Goal: Task Accomplishment & Management: Complete application form

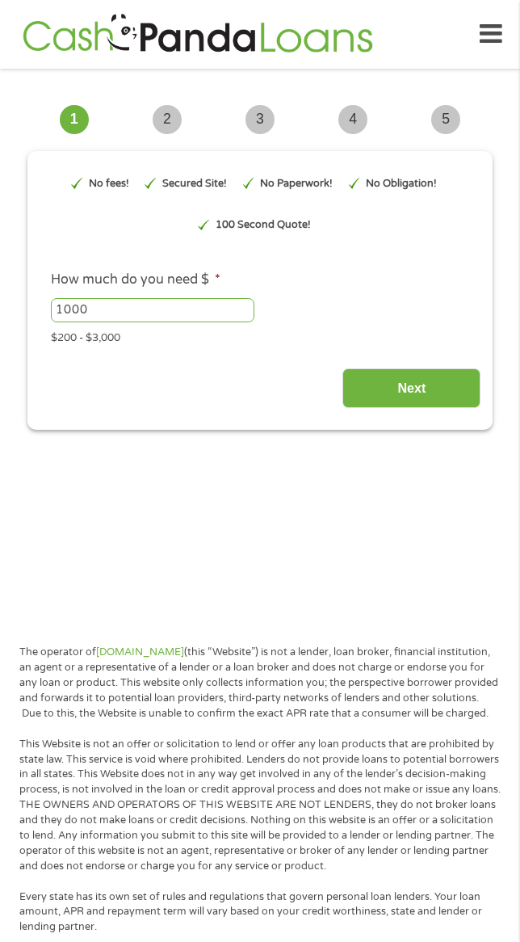
type input "EAIaIQobChMIjPmP89LKjwMV2bhaBR3fNgikEAAYAiAAEgJZA_D_BwE"
click at [412, 390] on input "Next" at bounding box center [412, 388] width 138 height 40
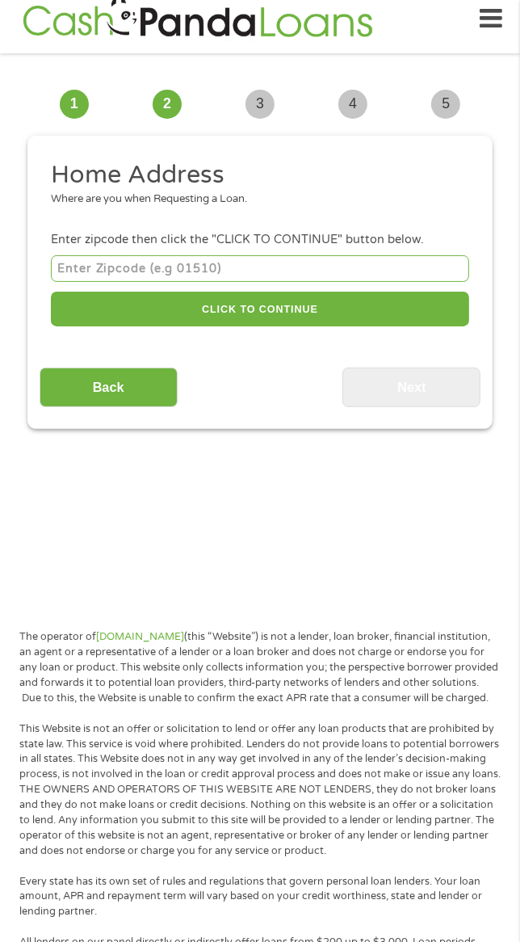
scroll to position [11, 0]
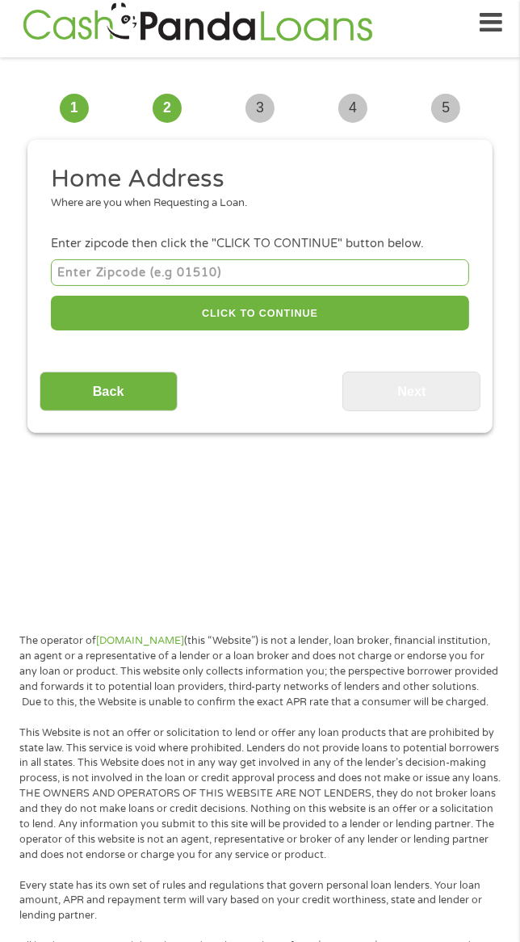
click at [366, 267] on input "number" at bounding box center [260, 272] width 419 height 27
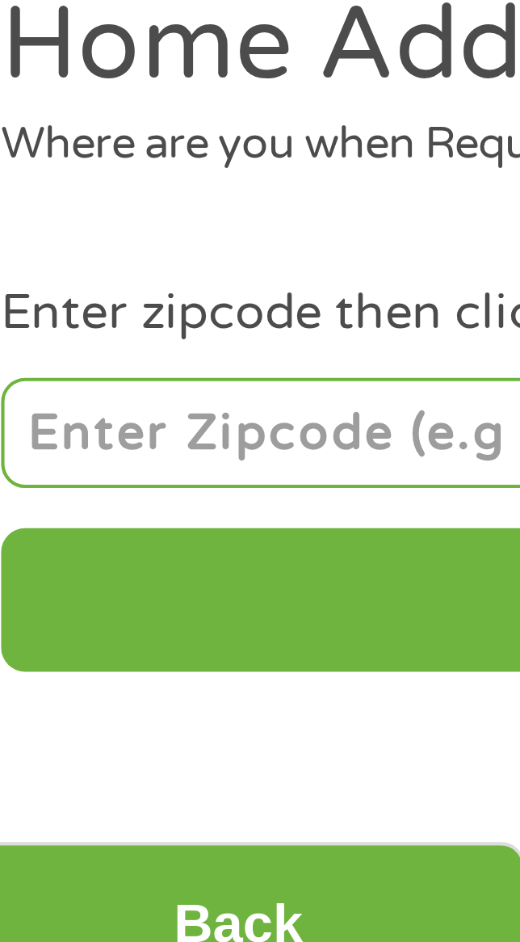
type input "24701"
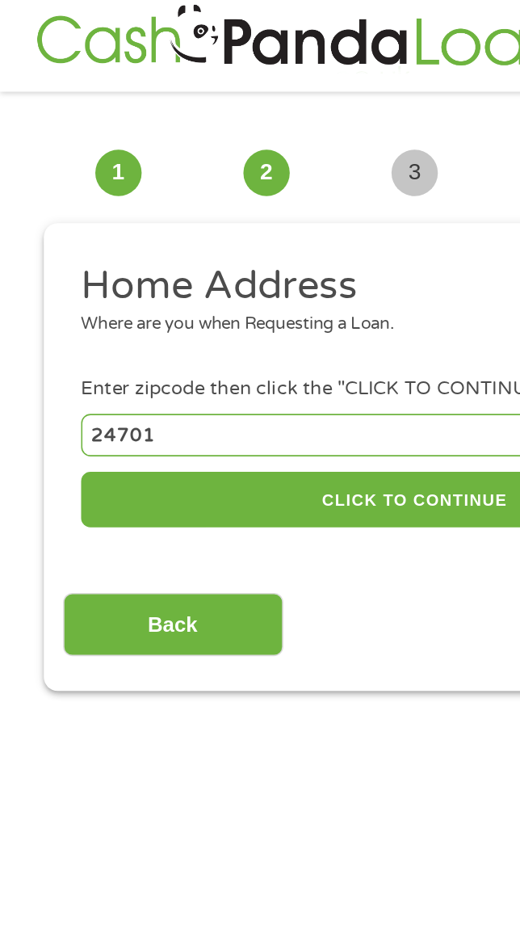
scroll to position [0, 0]
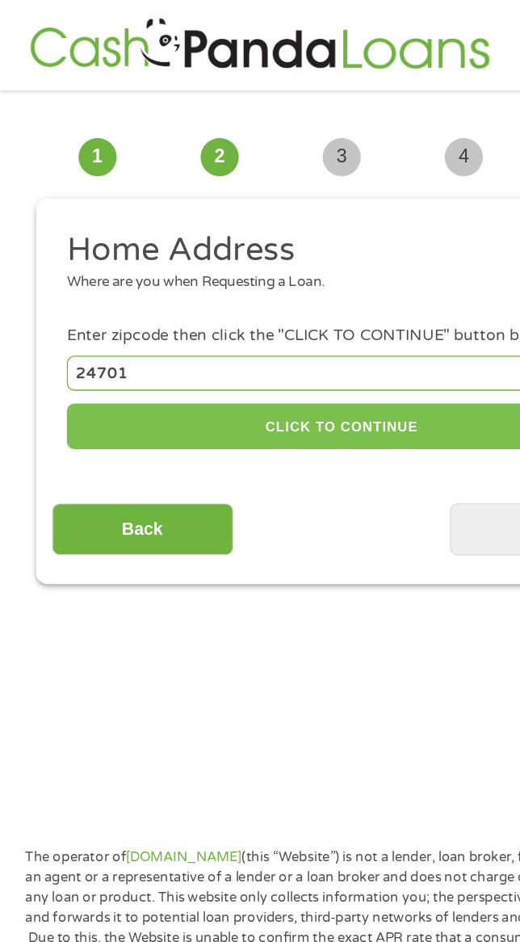
click at [273, 320] on button "CLICK TO CONTINUE" at bounding box center [260, 324] width 419 height 35
type input "24701"
type input "Bluefield"
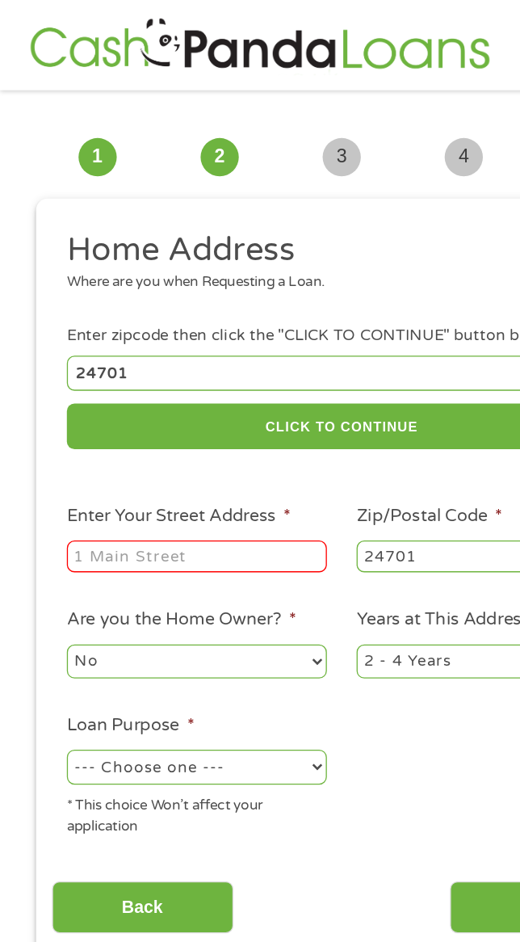
click at [186, 430] on input "Enter Your Street Address *" at bounding box center [150, 423] width 198 height 24
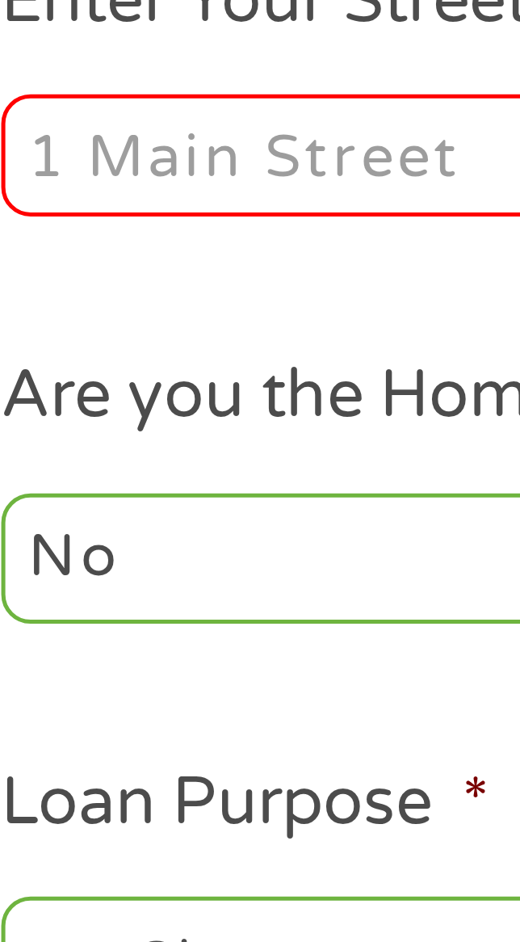
type input "[STREET_ADDRESS]"
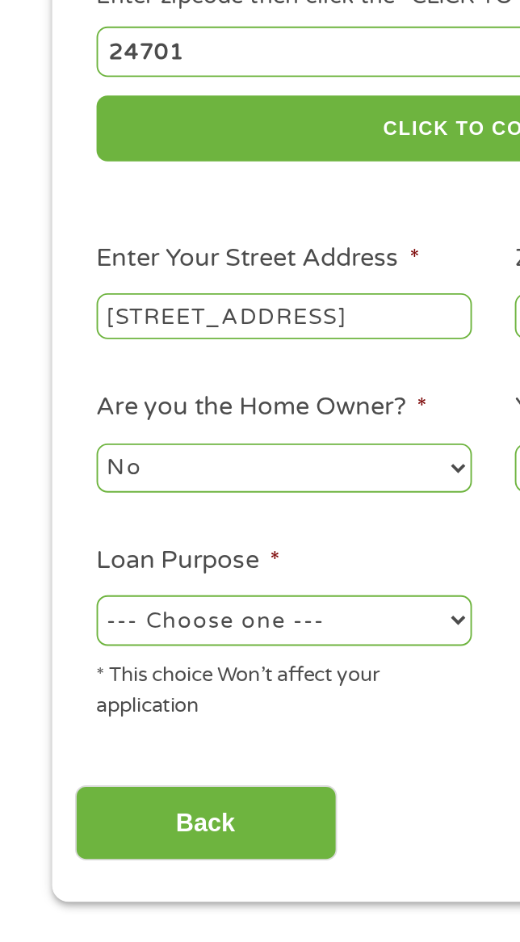
click at [234, 587] on select "--- Choose one --- Pay Bills Debt Consolidation Home Improvement Major Purchase…" at bounding box center [150, 584] width 198 height 26
select select "other"
click at [51, 574] on select "--- Choose one --- Pay Bills Debt Consolidation Home Improvement Major Purchase…" at bounding box center [150, 584] width 198 height 26
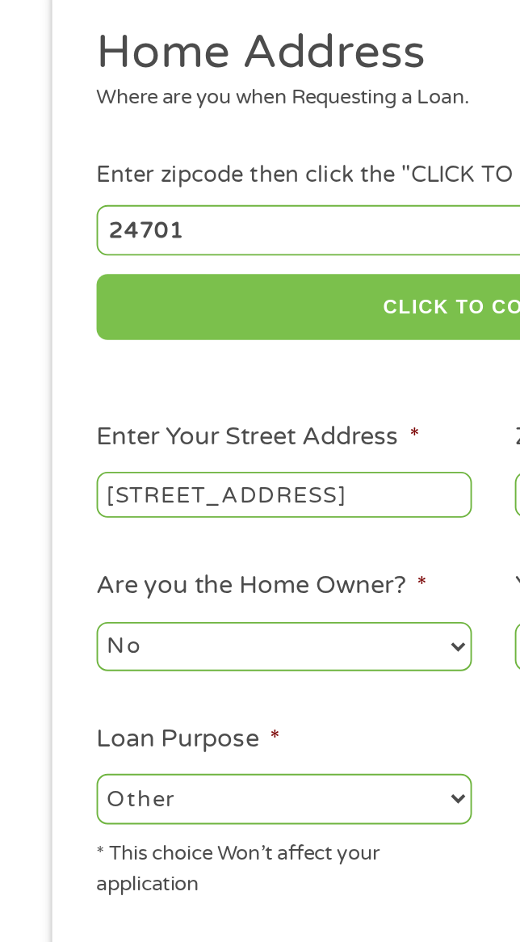
click at [222, 340] on button "CLICK TO CONTINUE" at bounding box center [260, 324] width 419 height 35
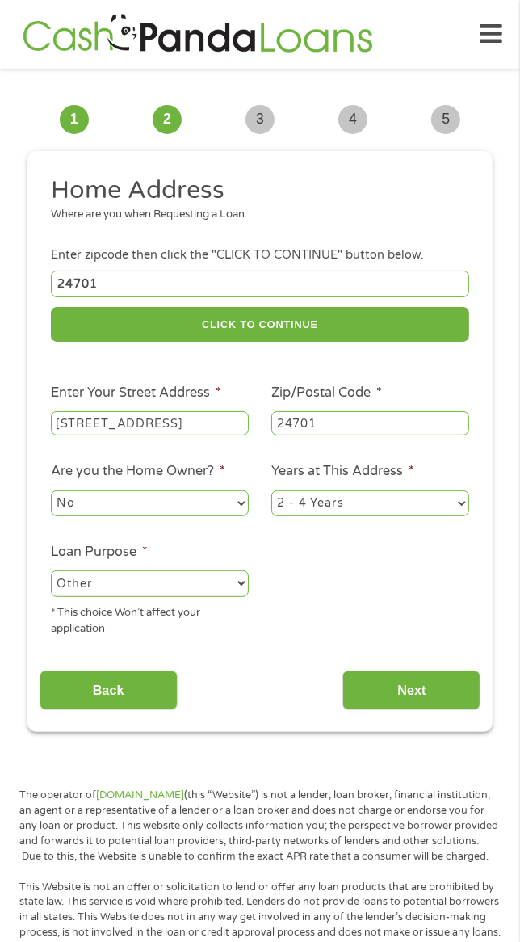
click at [428, 690] on input "Next" at bounding box center [412, 691] width 138 height 40
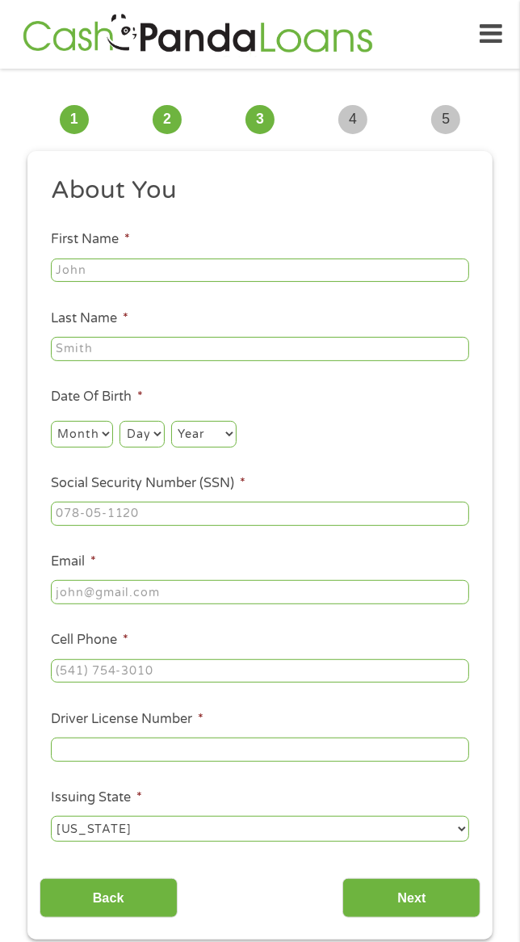
click at [345, 268] on input "First Name *" at bounding box center [260, 271] width 419 height 24
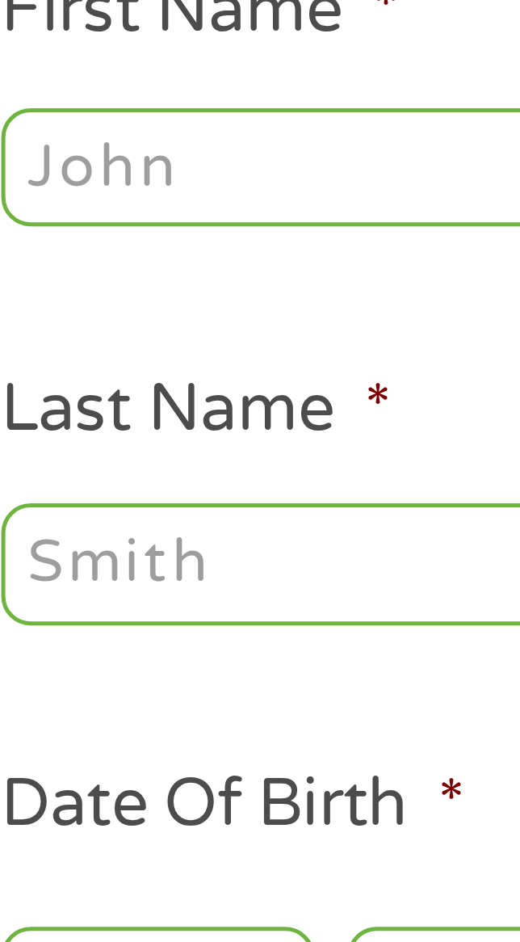
type input "[PERSON_NAME]"
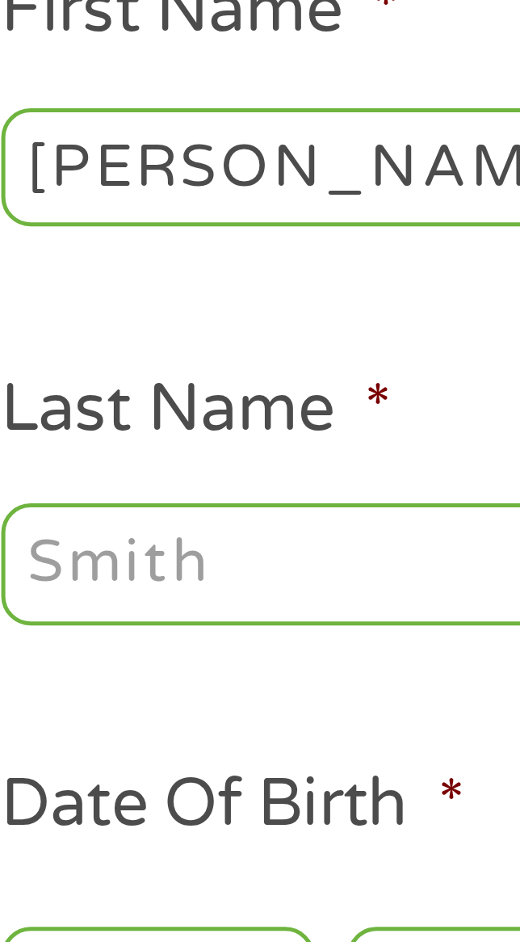
type input "White"
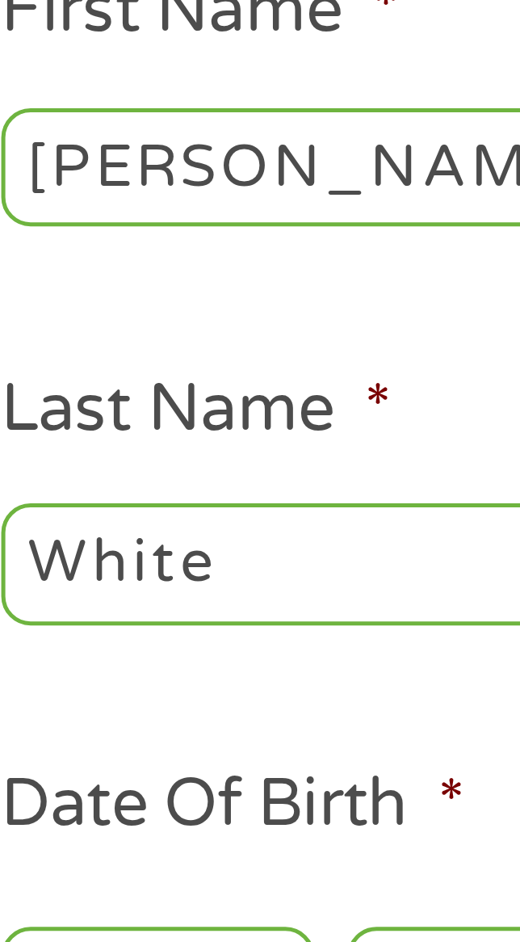
type input "[EMAIL_ADDRESS][DOMAIN_NAME]"
type input "[PHONE_NUMBER]"
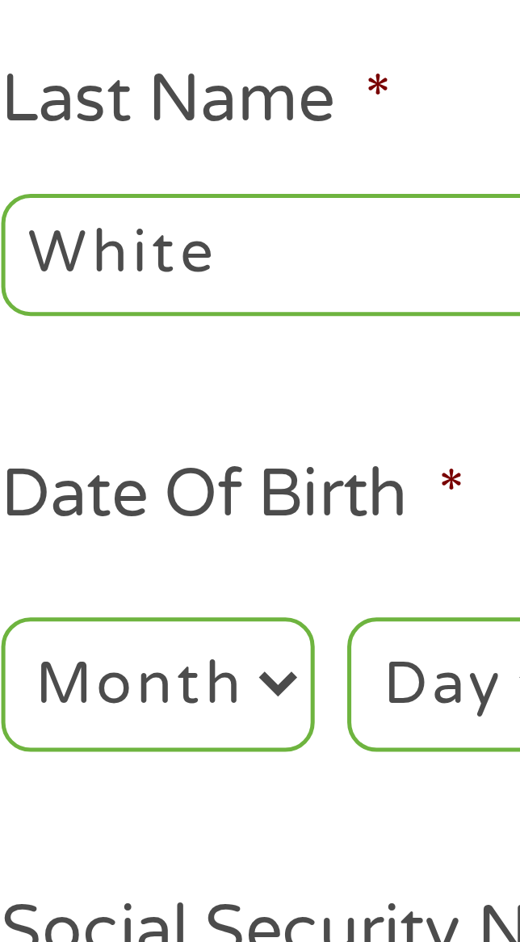
click at [97, 435] on select "Month 1 2 3 4 5 6 7 8 9 10 11 12" at bounding box center [82, 434] width 62 height 26
select select "9"
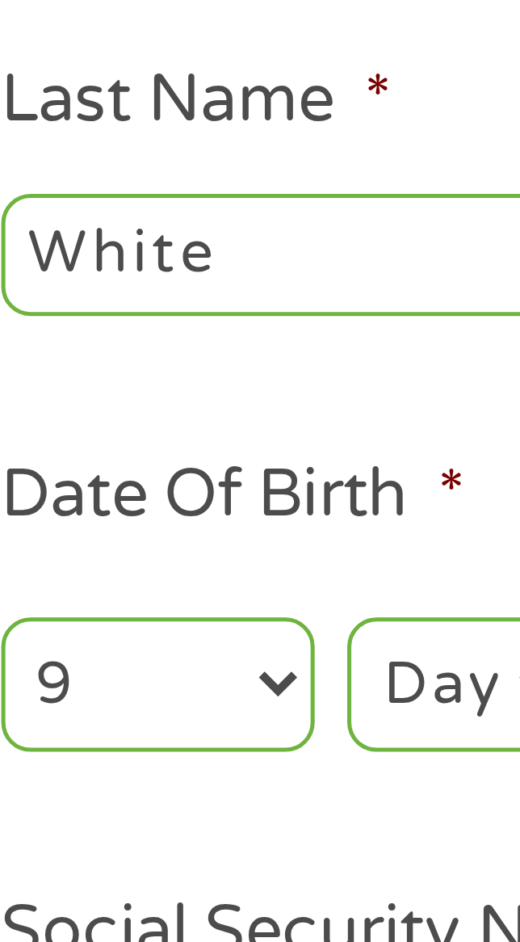
click at [51, 423] on select "Month 1 2 3 4 5 6 7 8 9 10 11 12" at bounding box center [82, 434] width 62 height 26
click at [136, 437] on select "Day 1 2 3 4 5 6 7 8 9 10 11 12 13 14 15 16 17 18 19 20 21 22 23 24 25 26 27 28 …" at bounding box center [142, 434] width 44 height 26
select select "19"
click at [120, 423] on select "Day 1 2 3 4 5 6 7 8 9 10 11 12 13 14 15 16 17 18 19 20 21 22 23 24 25 26 27 28 …" at bounding box center [142, 434] width 44 height 26
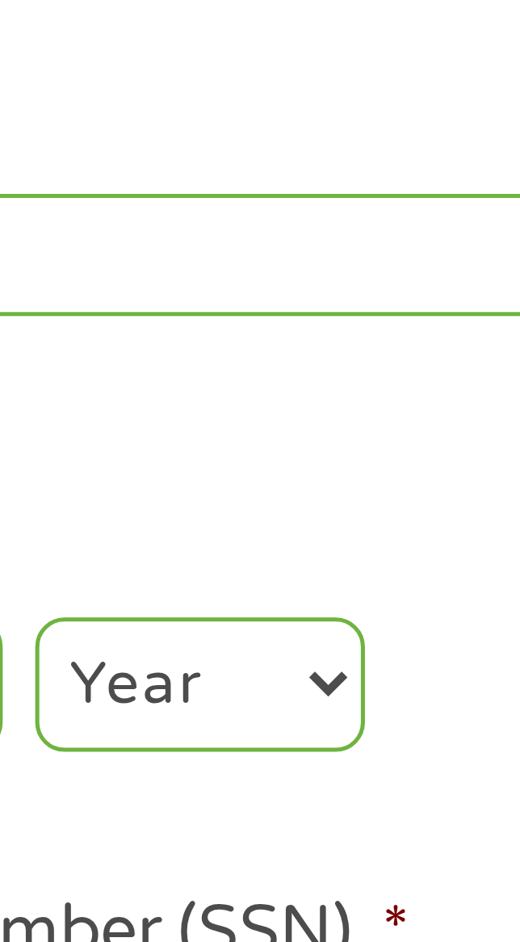
click at [224, 440] on select "Year [DATE] 2006 2005 2004 2003 2002 2001 2000 1999 1998 1997 1996 1995 1994 19…" at bounding box center [203, 434] width 65 height 26
select select "1963"
click at [171, 423] on select "Year [DATE] 2006 2005 2004 2003 2002 2001 2000 1999 1998 1997 1996 1995 1994 19…" at bounding box center [203, 434] width 65 height 26
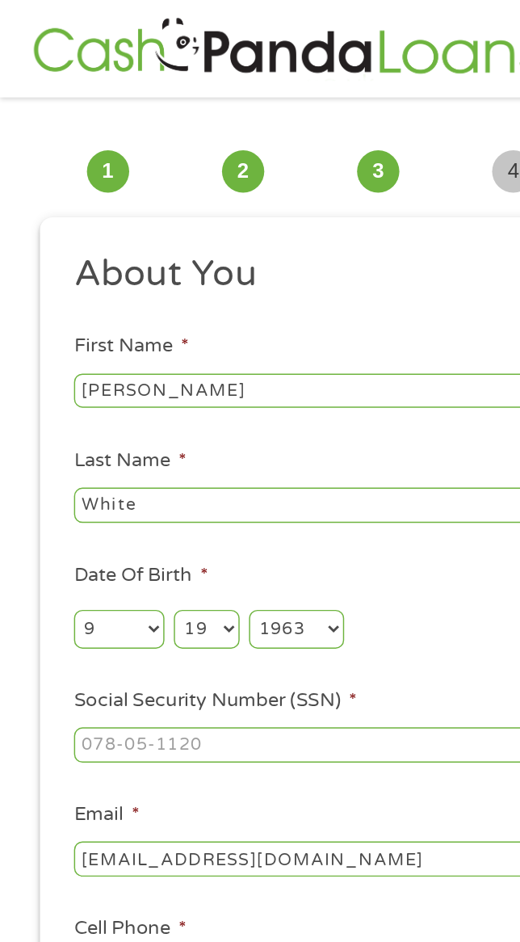
click at [267, 514] on input "Social Security Number (SSN) *" at bounding box center [260, 514] width 419 height 24
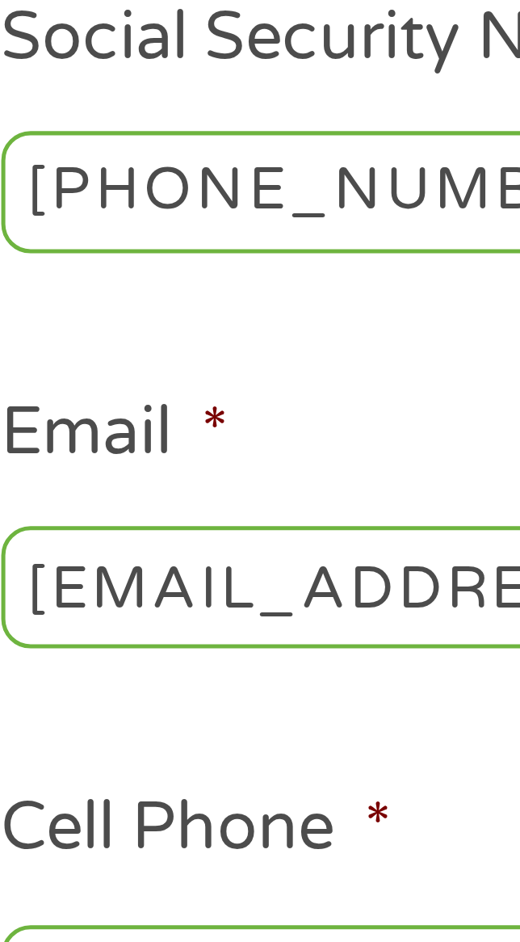
type input "234-08-4358"
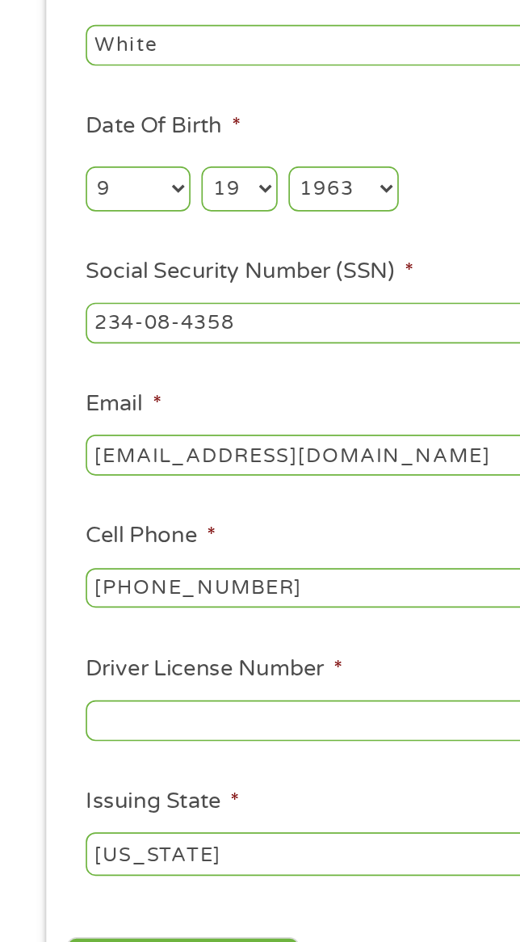
click at [231, 747] on input "Driver License Number *" at bounding box center [260, 750] width 419 height 24
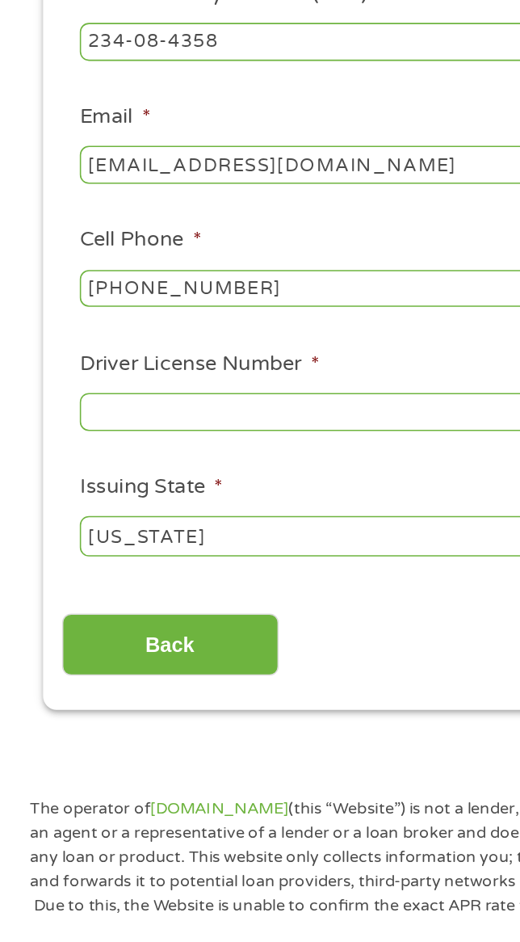
scroll to position [146, 0]
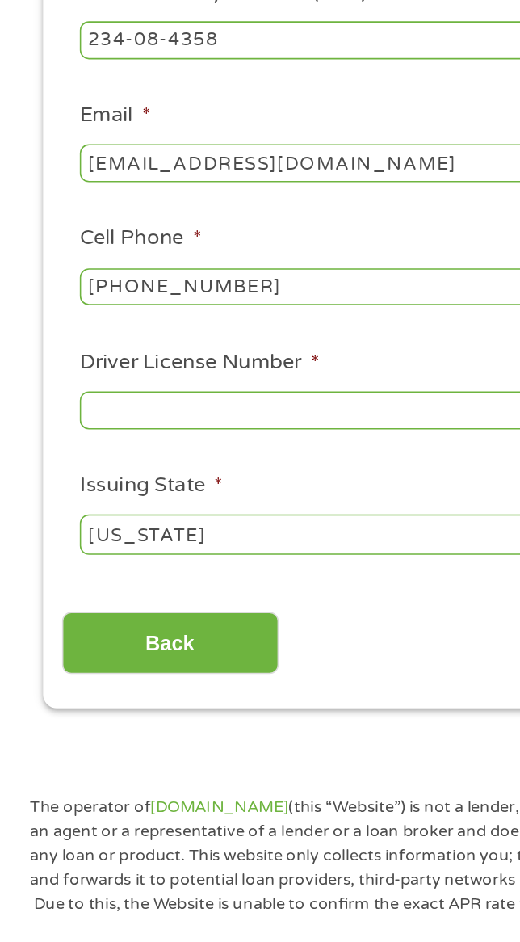
click at [232, 610] on input "Driver License Number *" at bounding box center [260, 604] width 419 height 24
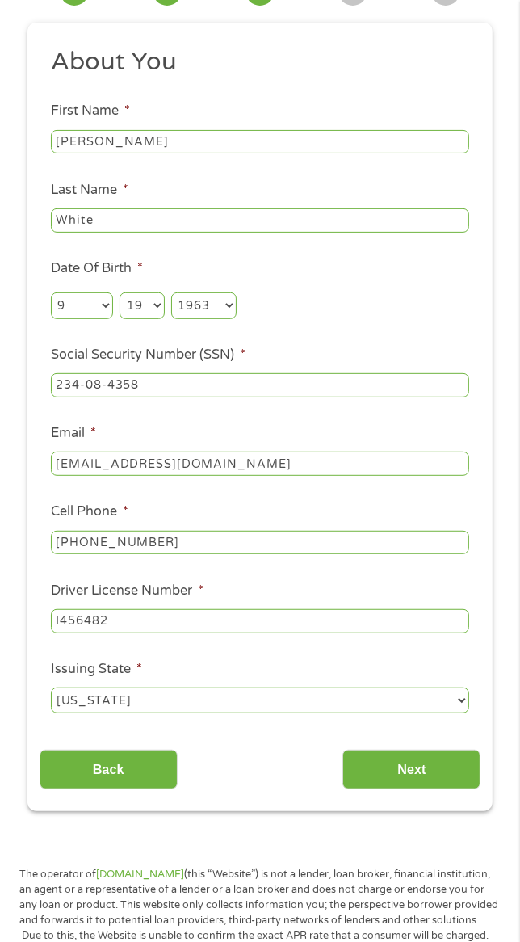
scroll to position [128, 0]
type input "I456482"
click at [421, 790] on input "Next" at bounding box center [412, 770] width 138 height 40
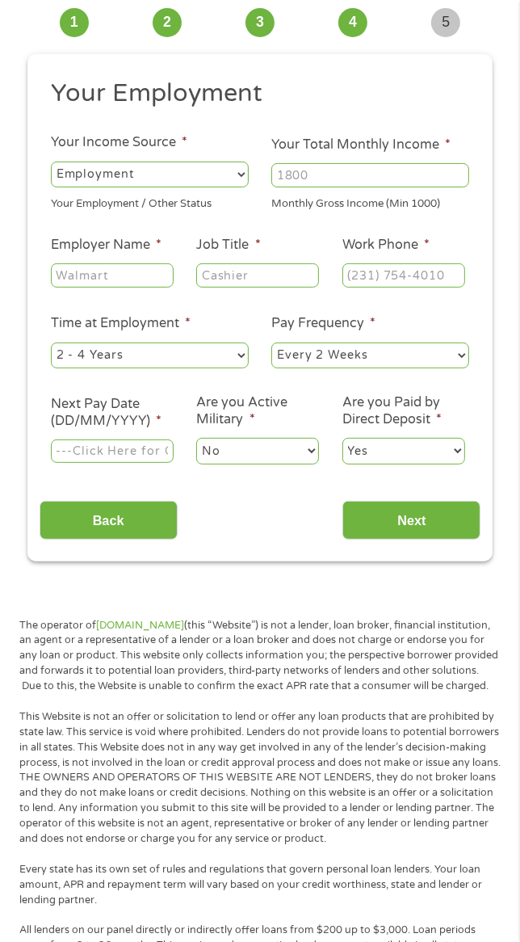
scroll to position [6, 6]
click at [413, 694] on p "The operator of [DOMAIN_NAME] (this “Website”) is not a lender, loan broker, fi…" at bounding box center [260, 656] width 482 height 76
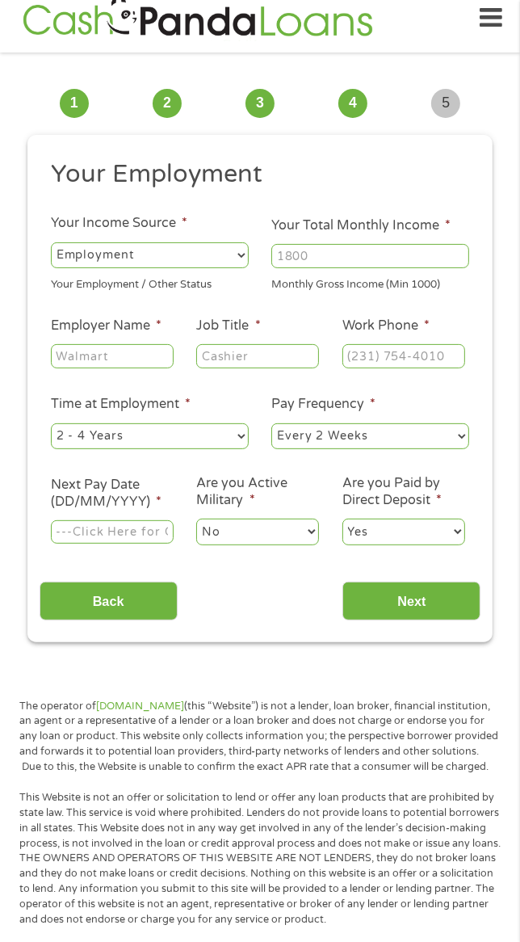
scroll to position [12, 0]
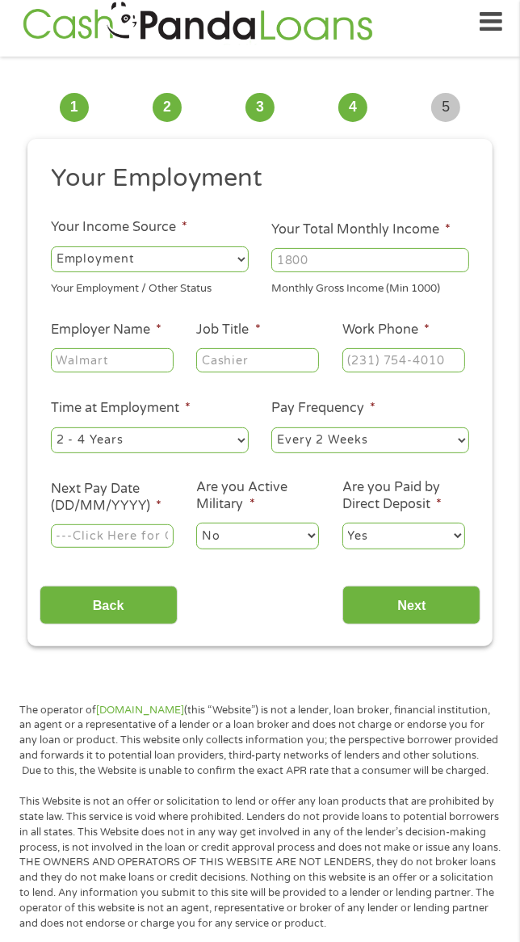
click at [206, 263] on select "--- Choose one --- Employment [DEMOGRAPHIC_DATA] Benefits" at bounding box center [150, 259] width 198 height 26
select select "benefits"
click at [51, 246] on select "--- Choose one --- Employment [DEMOGRAPHIC_DATA] Benefits" at bounding box center [150, 259] width 198 height 26
type input "Other"
type input "[PHONE_NUMBER]"
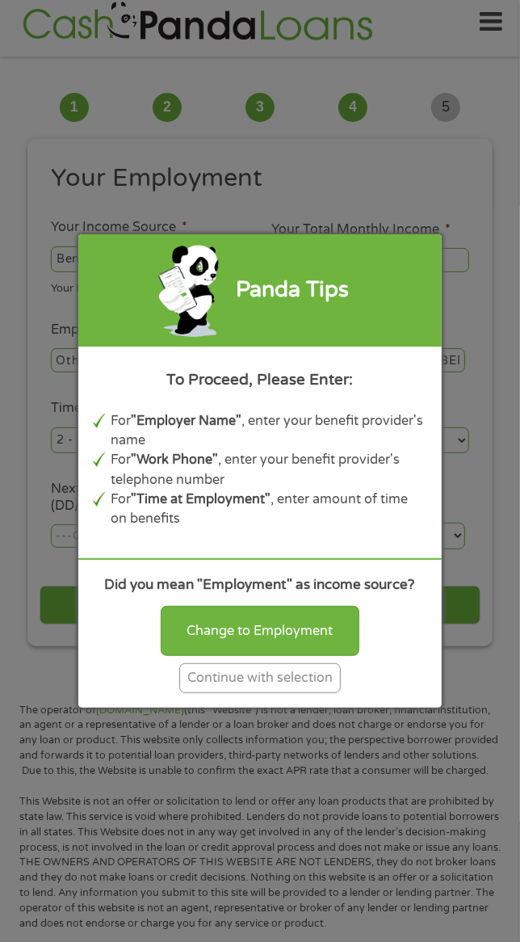
click at [310, 680] on div "Continue with selection" at bounding box center [260, 678] width 162 height 30
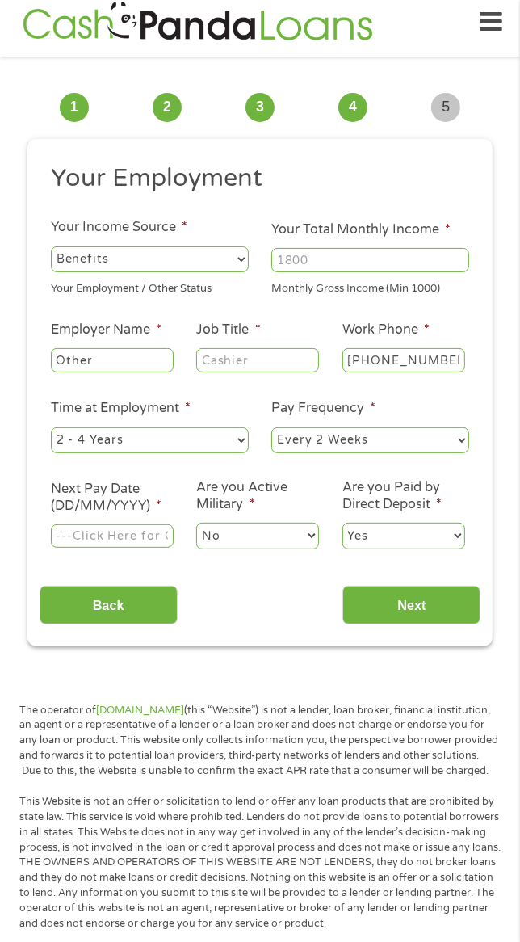
click at [402, 259] on input "Your Total Monthly Income *" at bounding box center [371, 260] width 198 height 24
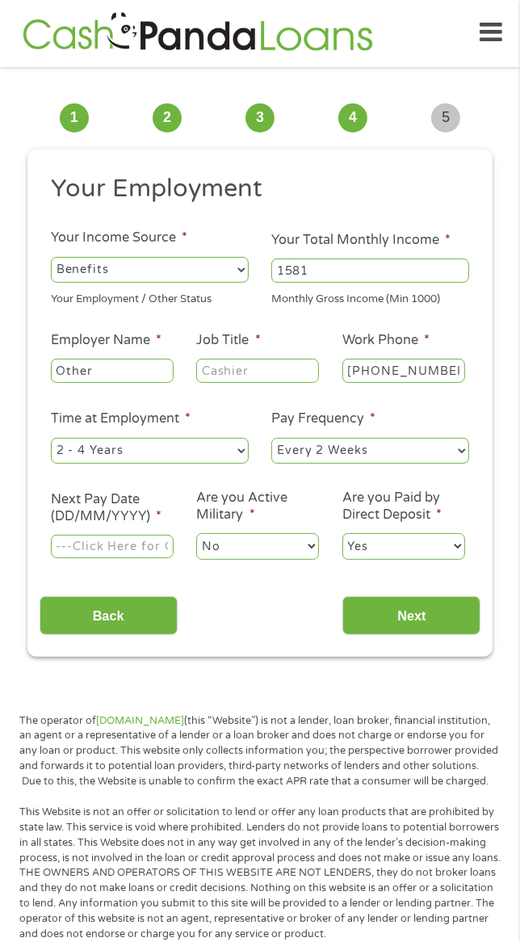
scroll to position [1, 0]
type input "1581"
click at [112, 374] on input "Other" at bounding box center [112, 372] width 123 height 24
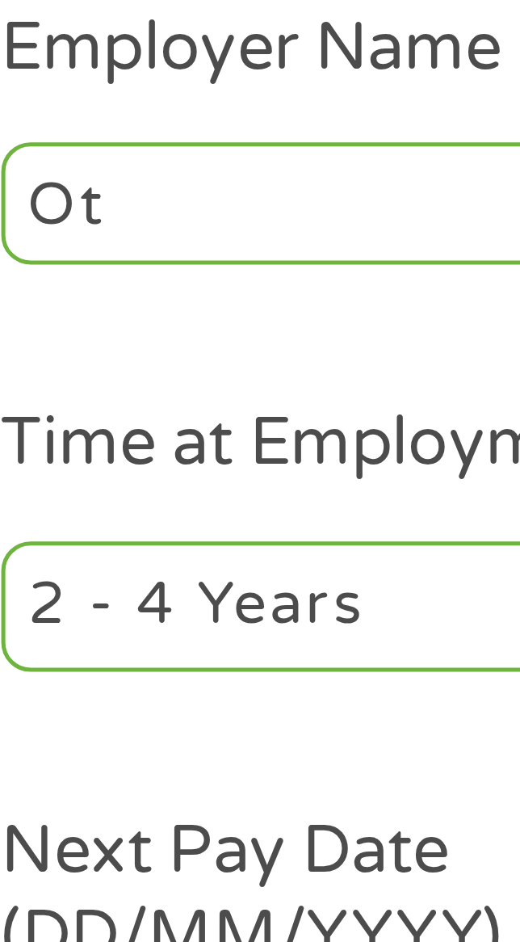
type input "O"
type input "D"
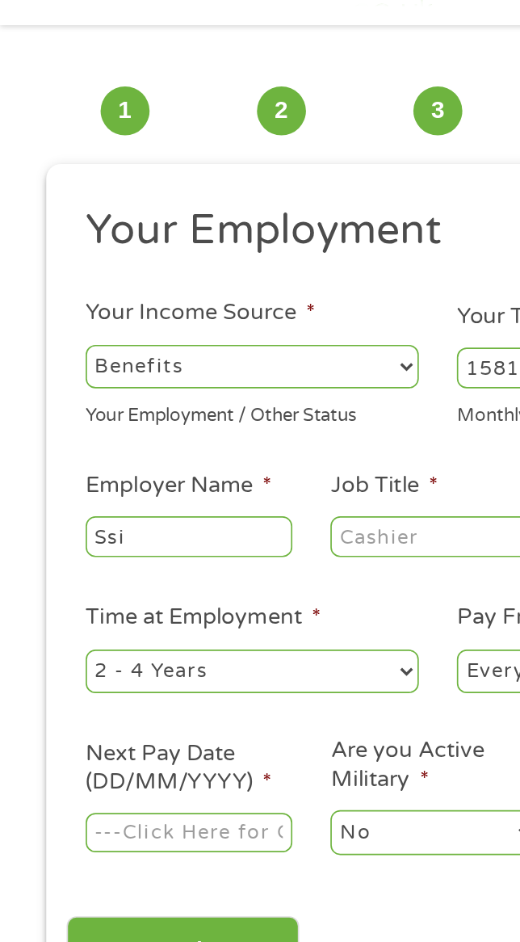
type input "Ssi"
click at [254, 368] on input "Job Title *" at bounding box center [257, 372] width 123 height 24
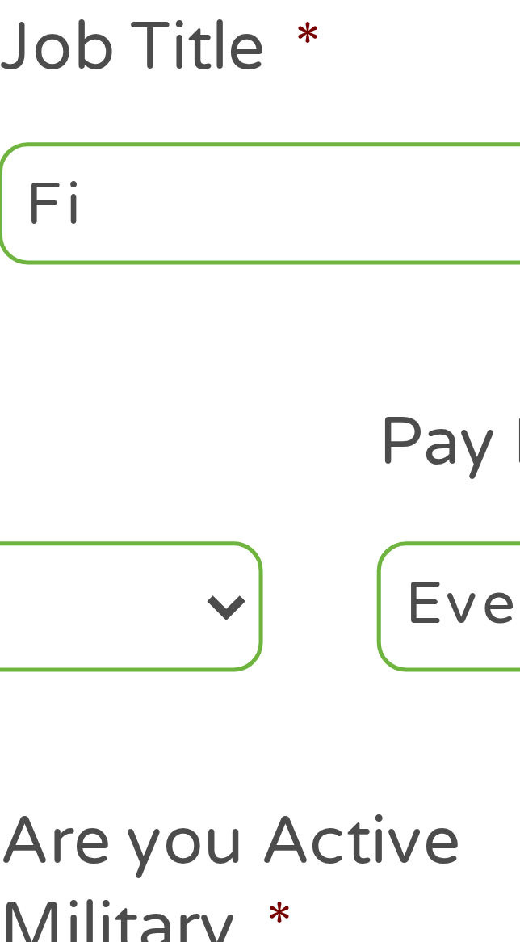
type input "F"
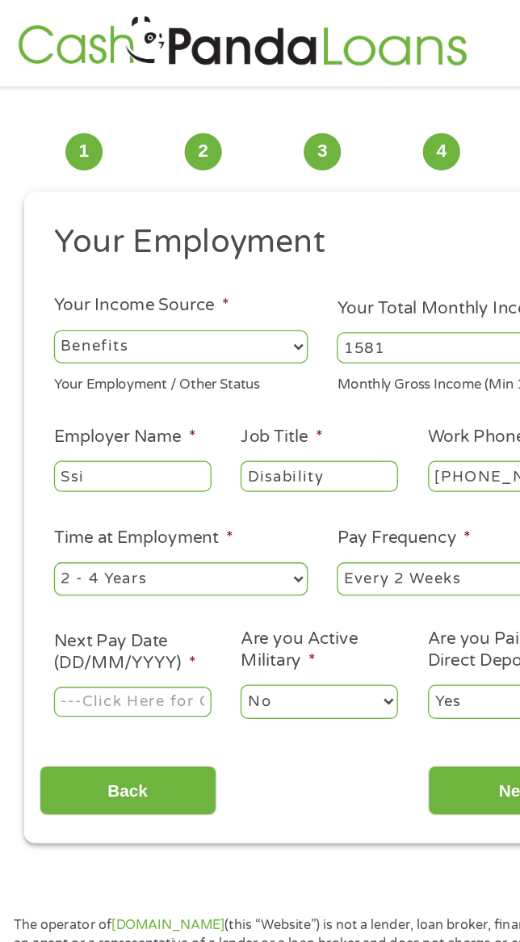
scroll to position [0, 0]
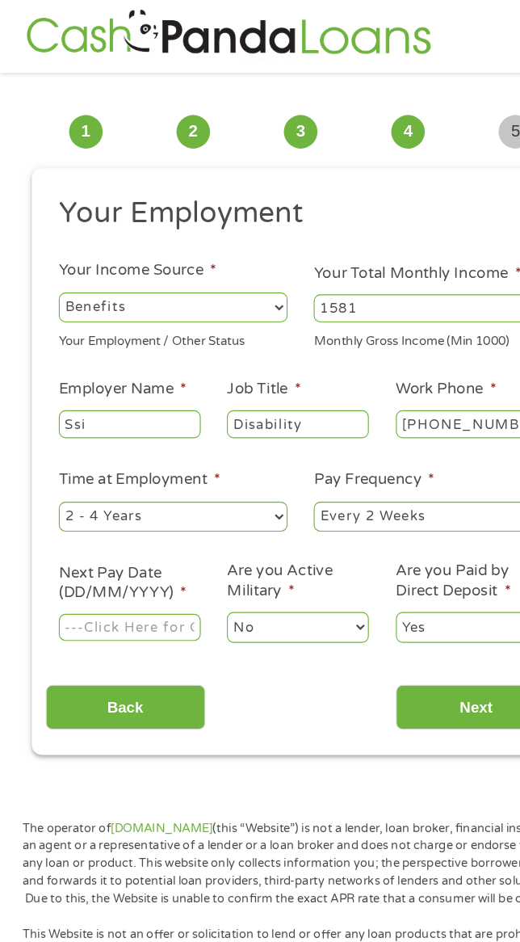
type input "Disability"
click at [225, 453] on select "--- Choose one --- 1 Year or less 1 - 2 Years 2 - 4 Years Over 4 Years" at bounding box center [150, 453] width 198 height 26
select select "60months"
click at [51, 440] on select "--- Choose one --- 1 Year or less 1 - 2 Years 2 - 4 Years Over 4 Years" at bounding box center [150, 453] width 198 height 26
click at [402, 457] on select "--- Choose one --- Every 2 Weeks Every Week Monthly Semi-Monthly" at bounding box center [371, 453] width 198 height 26
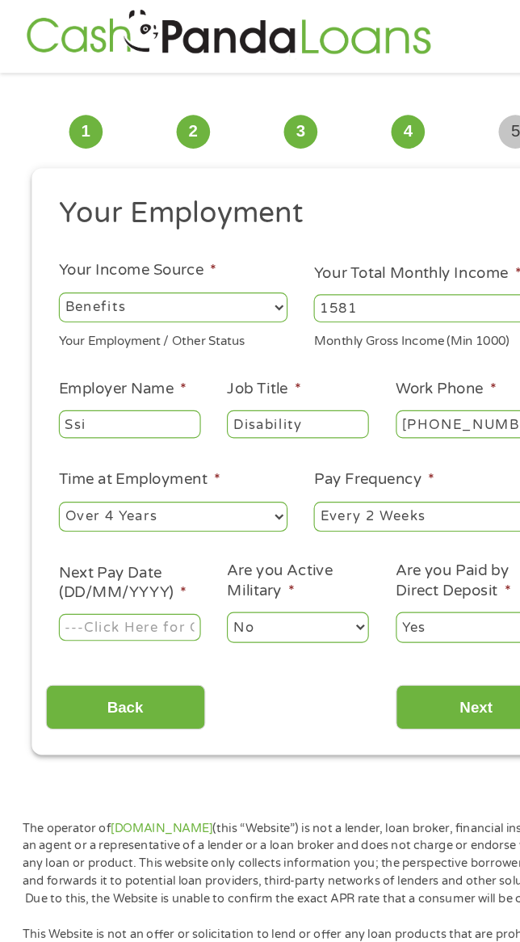
select select "monthly"
click at [272, 440] on select "--- Choose one --- Every 2 Weeks Every Week Monthly Semi-Monthly" at bounding box center [371, 453] width 198 height 26
click at [132, 550] on input "Next Pay Date (DD/MM/YYYY) *" at bounding box center [112, 549] width 123 height 24
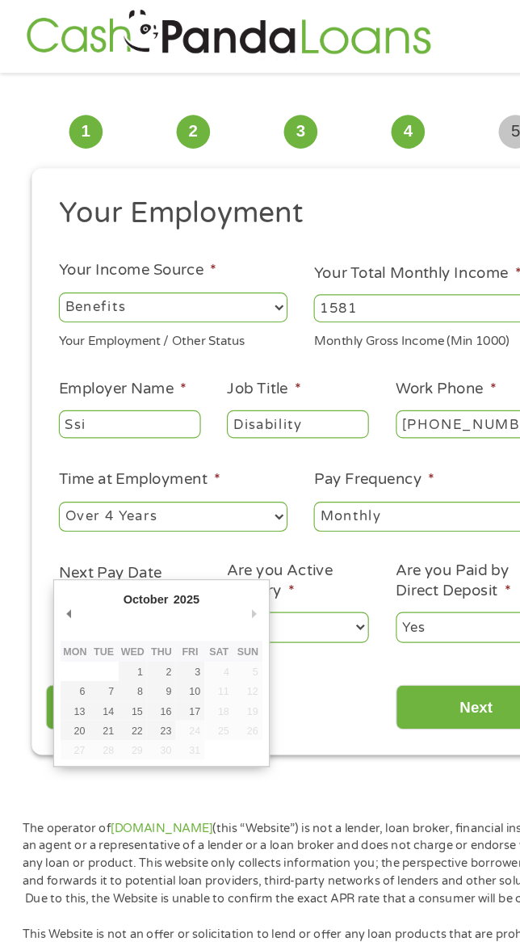
type input "[DATE]"
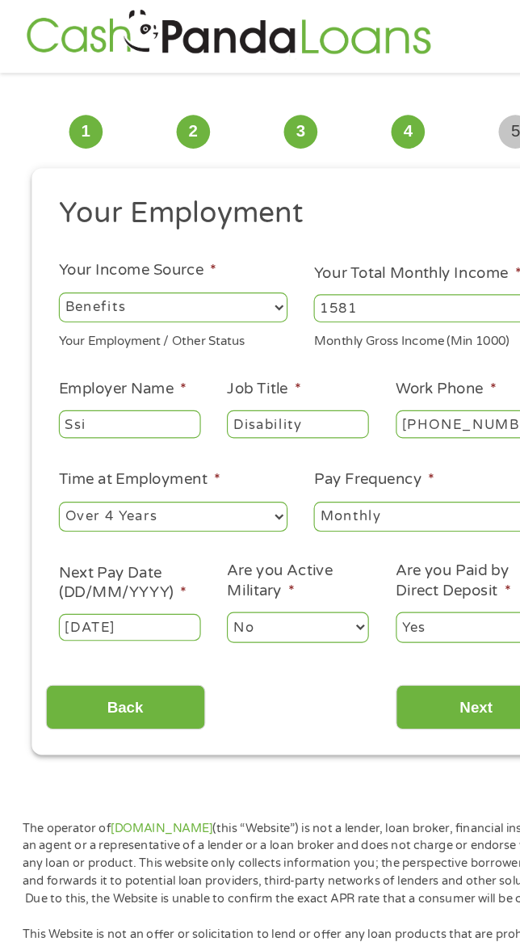
click at [147, 550] on input "[DATE]" at bounding box center [112, 549] width 123 height 24
click at [290, 551] on select "No Yes" at bounding box center [257, 548] width 123 height 26
select select "1"
click at [196, 537] on select "No Yes" at bounding box center [257, 548] width 123 height 26
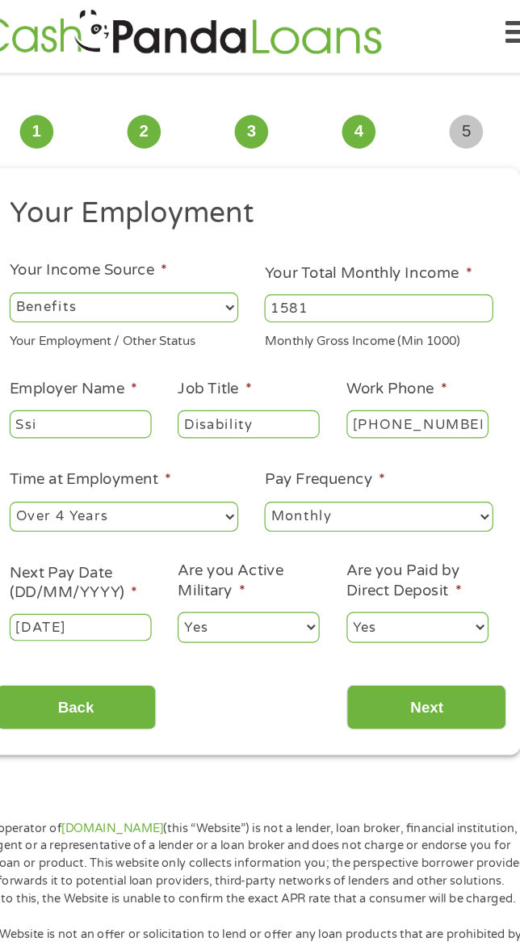
click at [419, 638] on input "Next" at bounding box center [412, 618] width 138 height 40
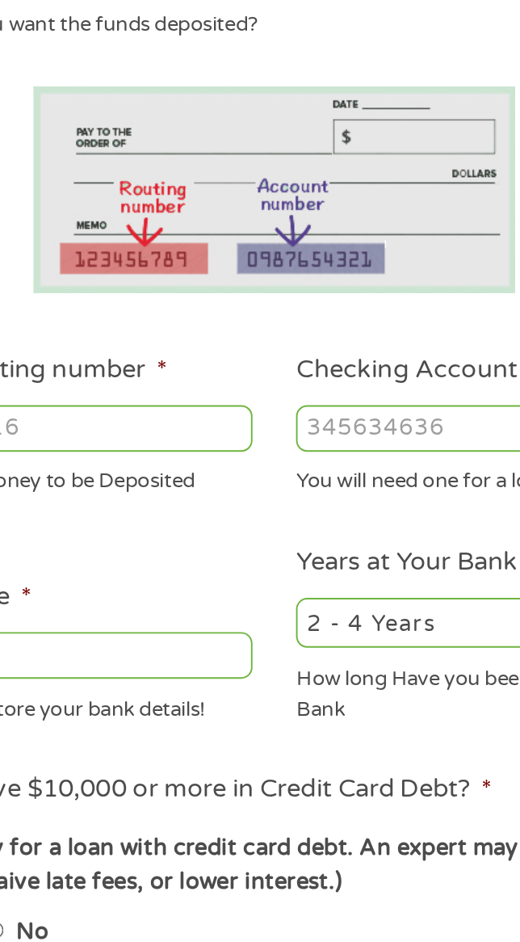
click at [217, 419] on input "ABA / Routing number *" at bounding box center [150, 424] width 198 height 24
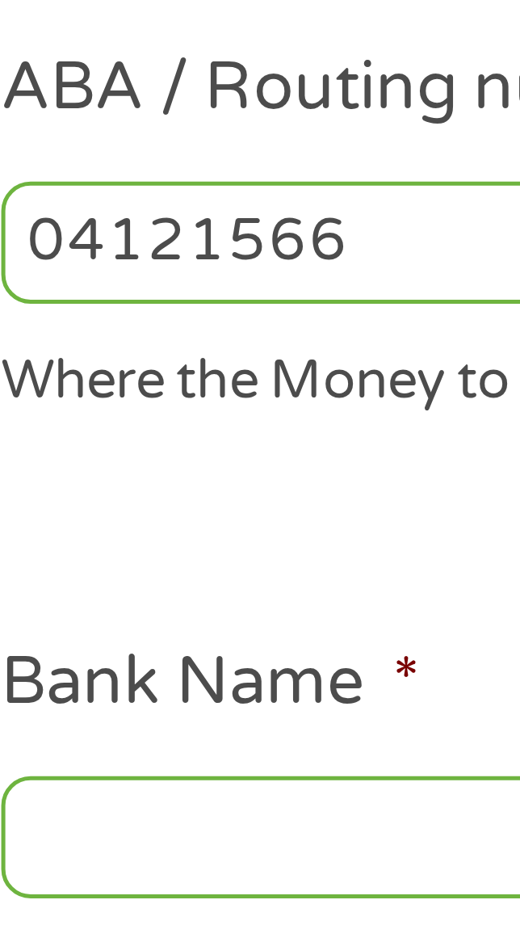
type input "041215663"
type input "[PERSON_NAME] BANK"
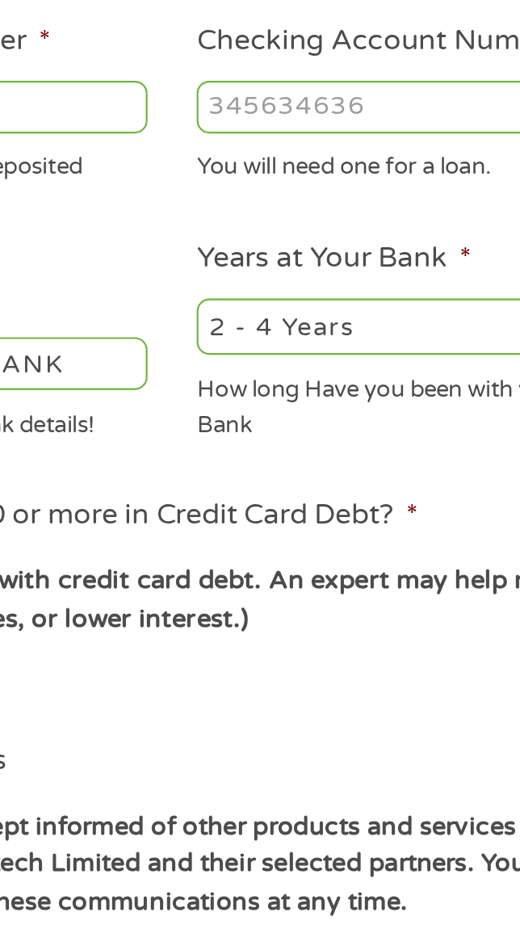
type input "041215663"
click at [372, 431] on input "Checking Account Number *" at bounding box center [371, 424] width 198 height 24
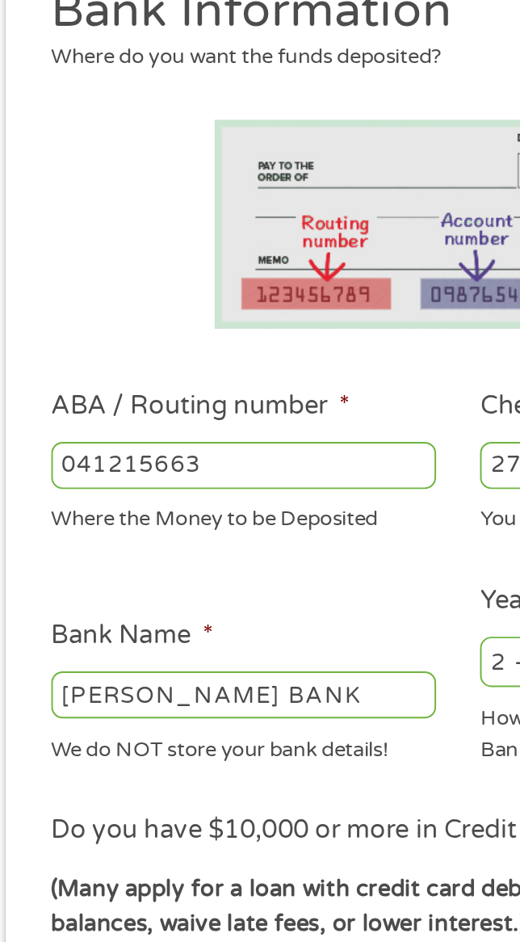
type input "2711762742083"
click at [195, 537] on input "[PERSON_NAME] BANK" at bounding box center [150, 542] width 198 height 24
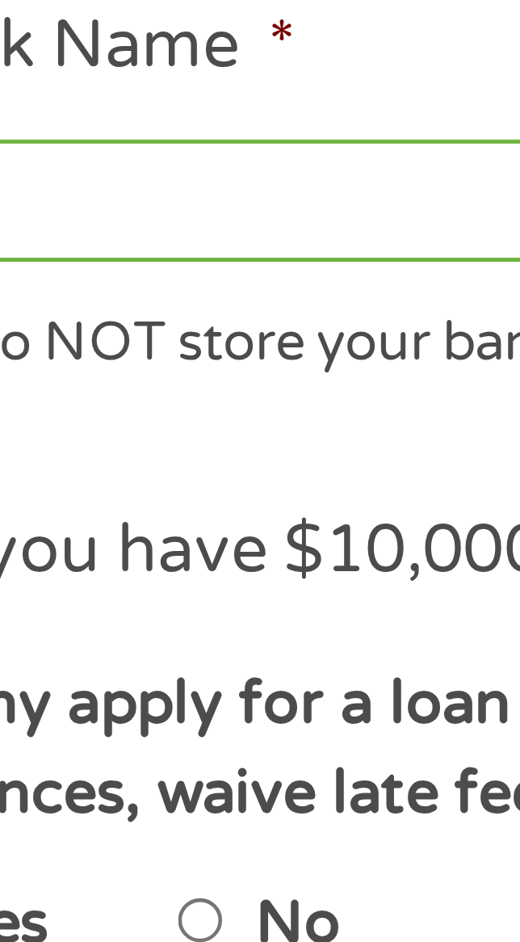
type input "S"
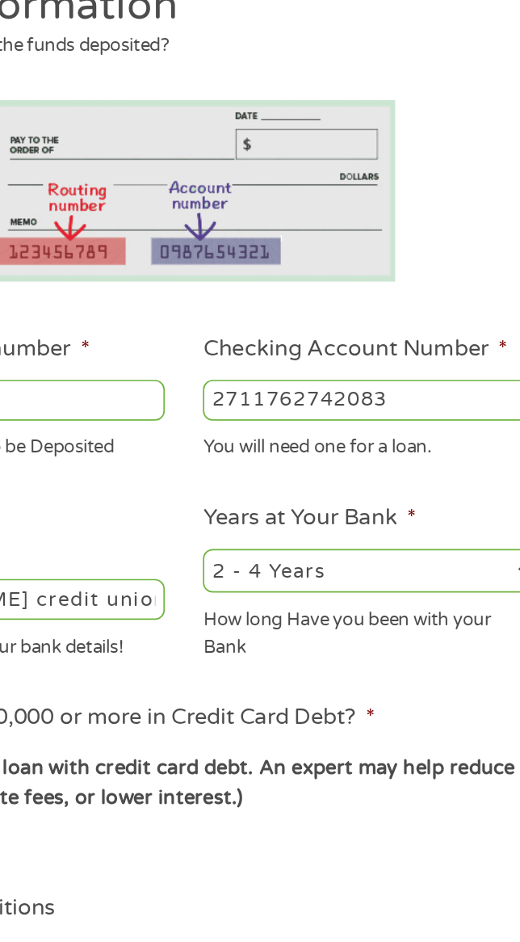
type input "[PERSON_NAME] credit union"
click at [414, 514] on select "2 - 4 Years 6 - 12 Months 1 - 2 Years Over 4 Years" at bounding box center [371, 525] width 198 height 26
select select "60months"
click at [272, 513] on select "2 - 4 Years 6 - 12 Months 1 - 2 Years Over 4 Years" at bounding box center [371, 525] width 198 height 26
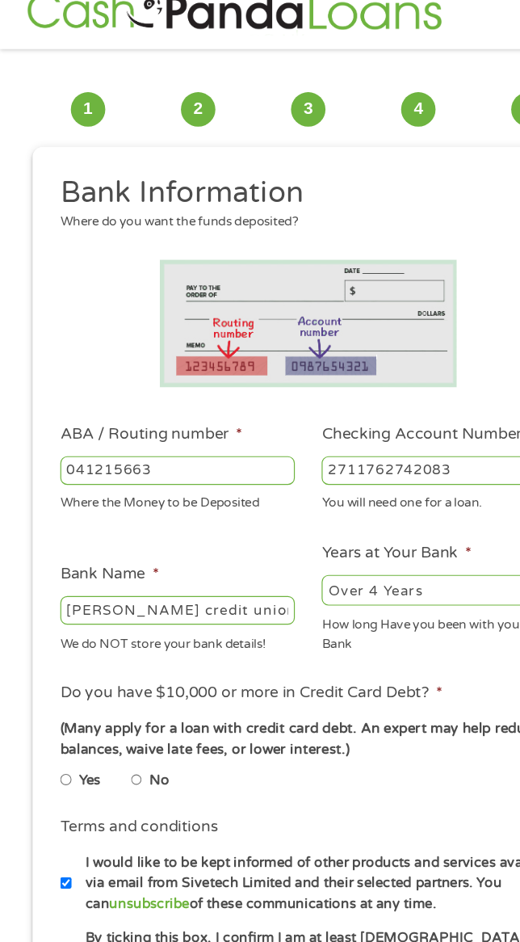
click at [142, 683] on label "No" at bounding box center [134, 686] width 17 height 18
click at [120, 683] on input "No" at bounding box center [116, 685] width 10 height 19
radio input "true"
click at [356, 367] on ul "Bank Information Where do you want the funds deposited? ABA / Routing number * …" at bounding box center [261, 587] width 442 height 824
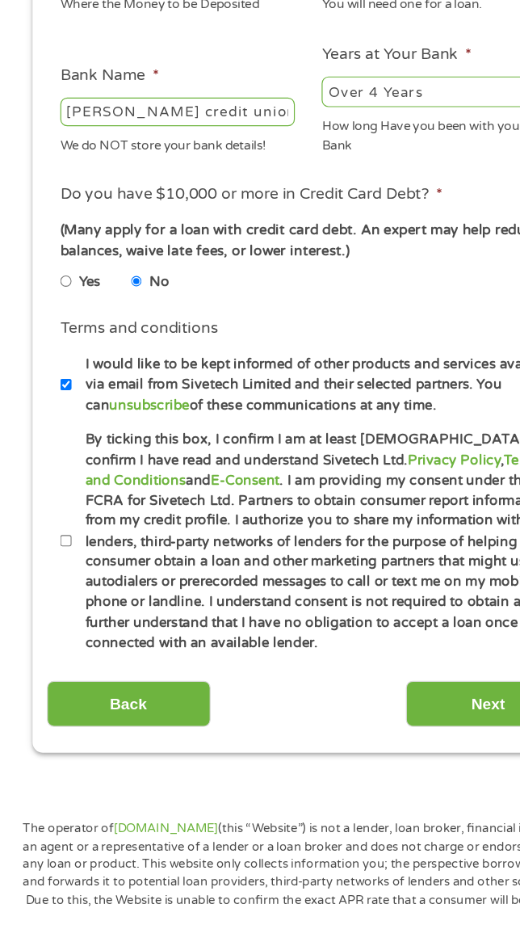
scroll to position [289, 0]
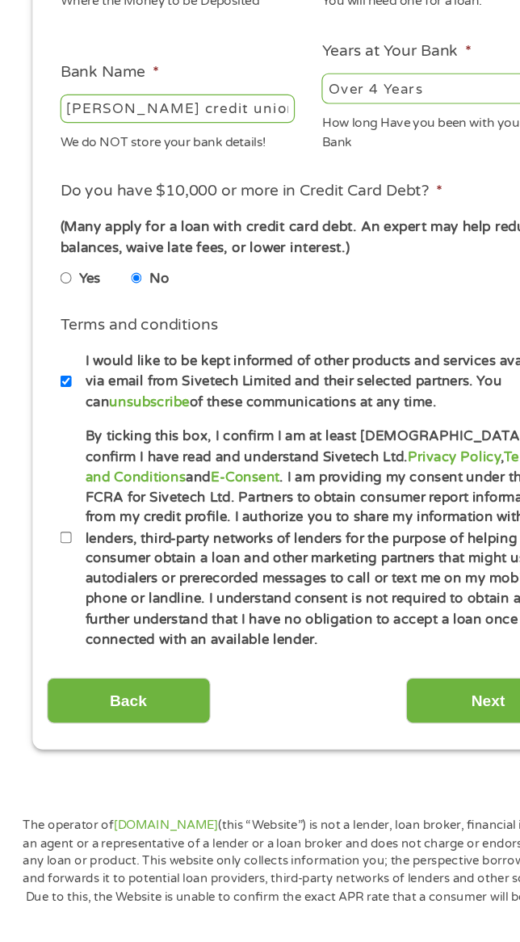
click at [78, 617] on label "By ticking this box, I confirm I am at least [DEMOGRAPHIC_DATA]. I confirm I ha…" at bounding box center [271, 614] width 421 height 189
click at [61, 617] on input "By ticking this box, I confirm I am at least [DEMOGRAPHIC_DATA]. I confirm I ha…" at bounding box center [56, 614] width 10 height 19
checkbox input "true"
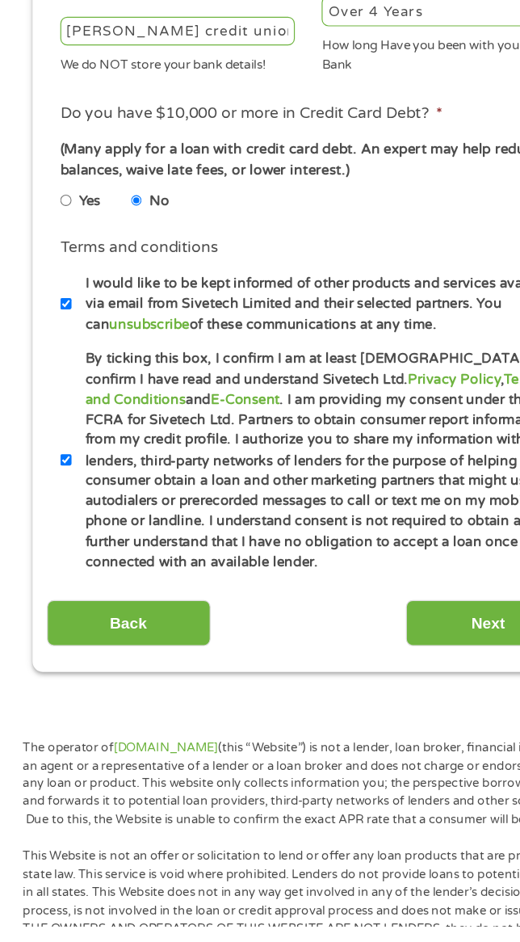
scroll to position [356, 0]
click at [379, 672] on input "Next" at bounding box center [412, 687] width 138 height 40
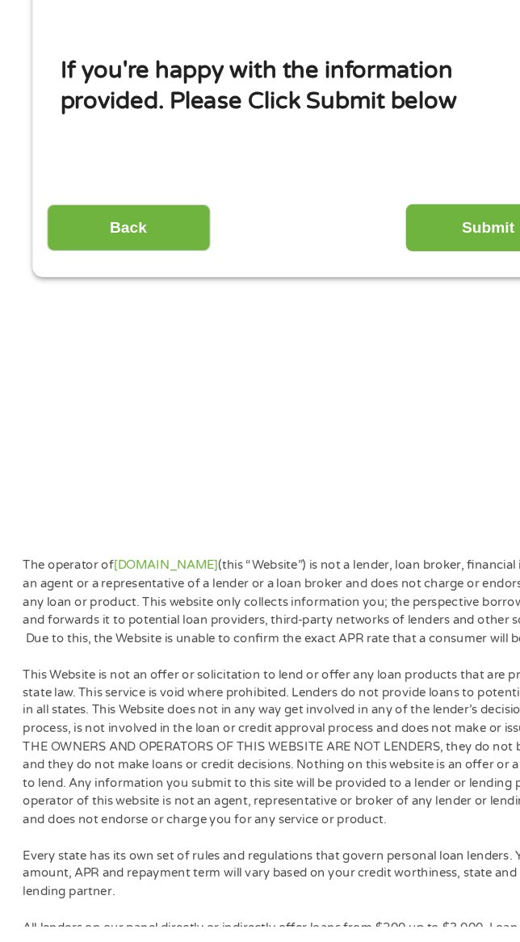
scroll to position [12, 0]
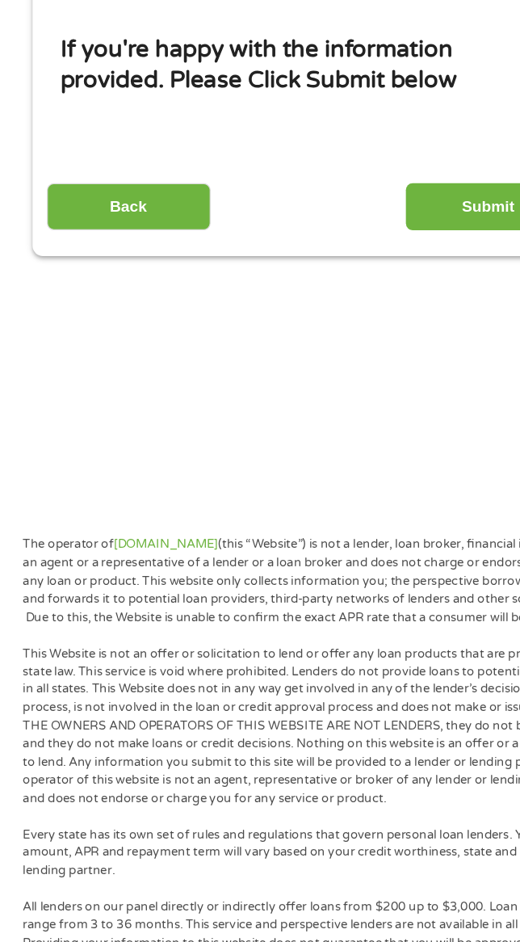
click at [407, 304] on input "Submit" at bounding box center [412, 322] width 138 height 40
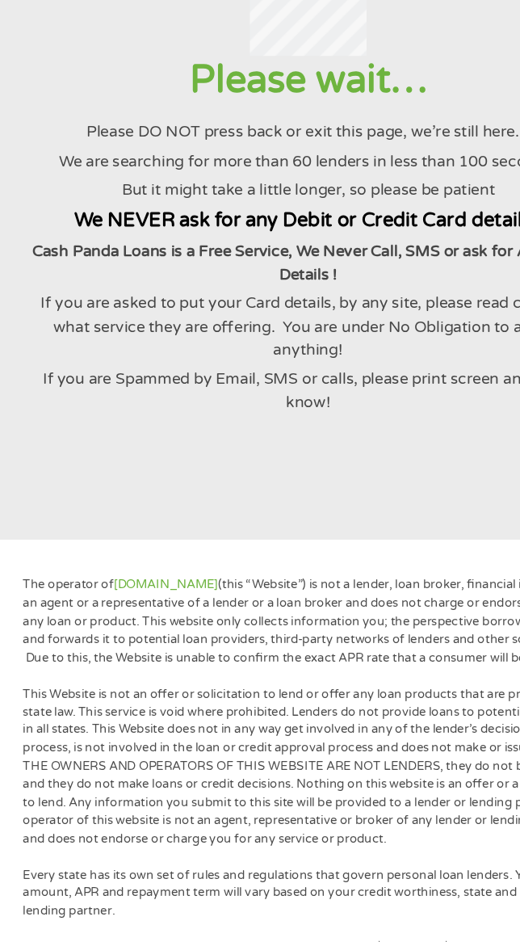
scroll to position [0, 0]
